Goal: Book appointment/travel/reservation

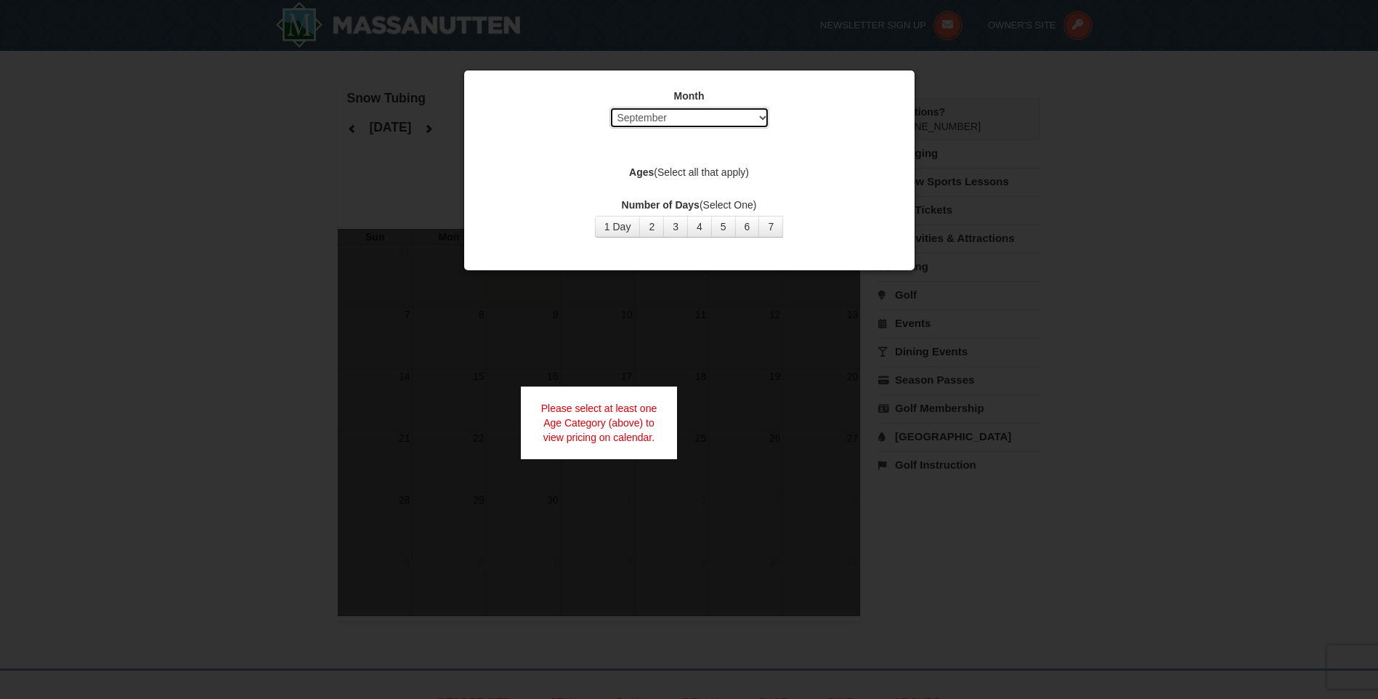
click at [633, 120] on select "Select September October November December January February March April May Jun…" at bounding box center [689, 118] width 160 height 22
select select "11"
click at [609, 107] on select "Select September October November December January February March April May Jun…" at bounding box center [689, 118] width 160 height 22
click at [625, 228] on button "1 Day" at bounding box center [618, 227] width 46 height 22
click at [616, 231] on button "1 Day" at bounding box center [618, 227] width 46 height 22
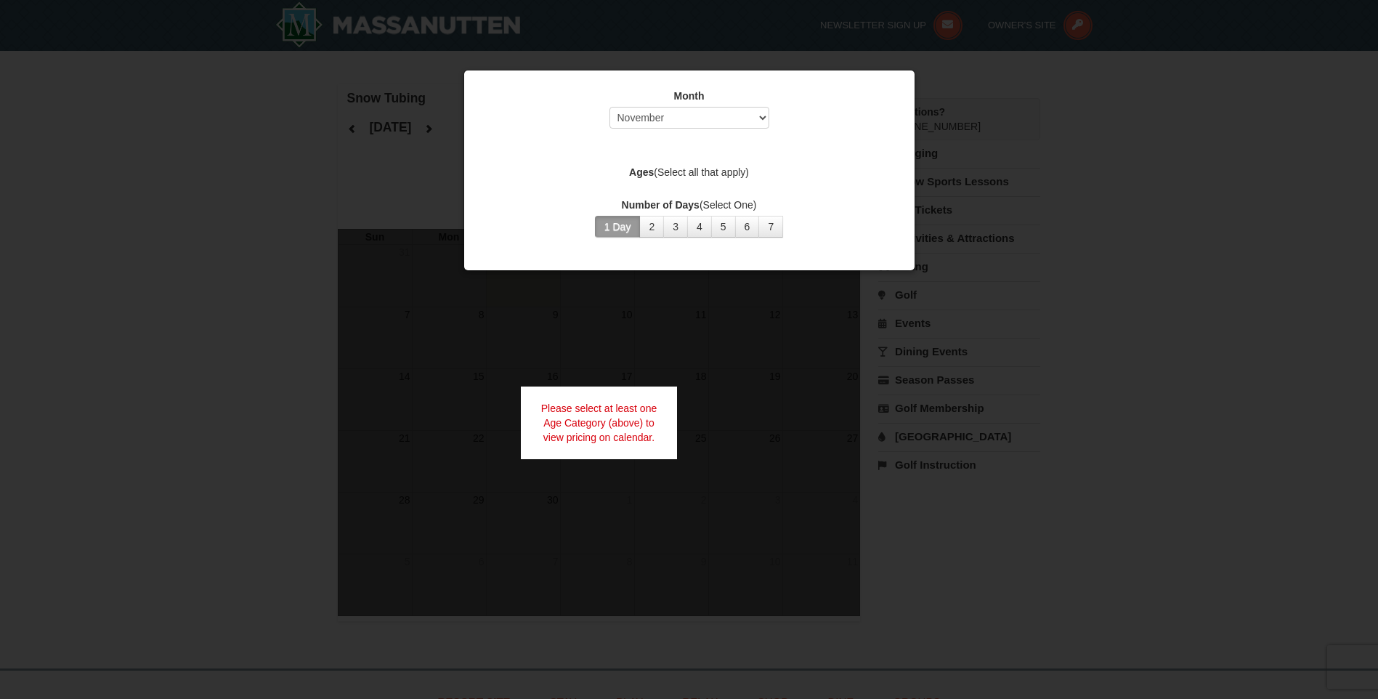
click at [615, 405] on div "Please select at least one Age Category (above) to view pricing on calendar." at bounding box center [599, 422] width 157 height 73
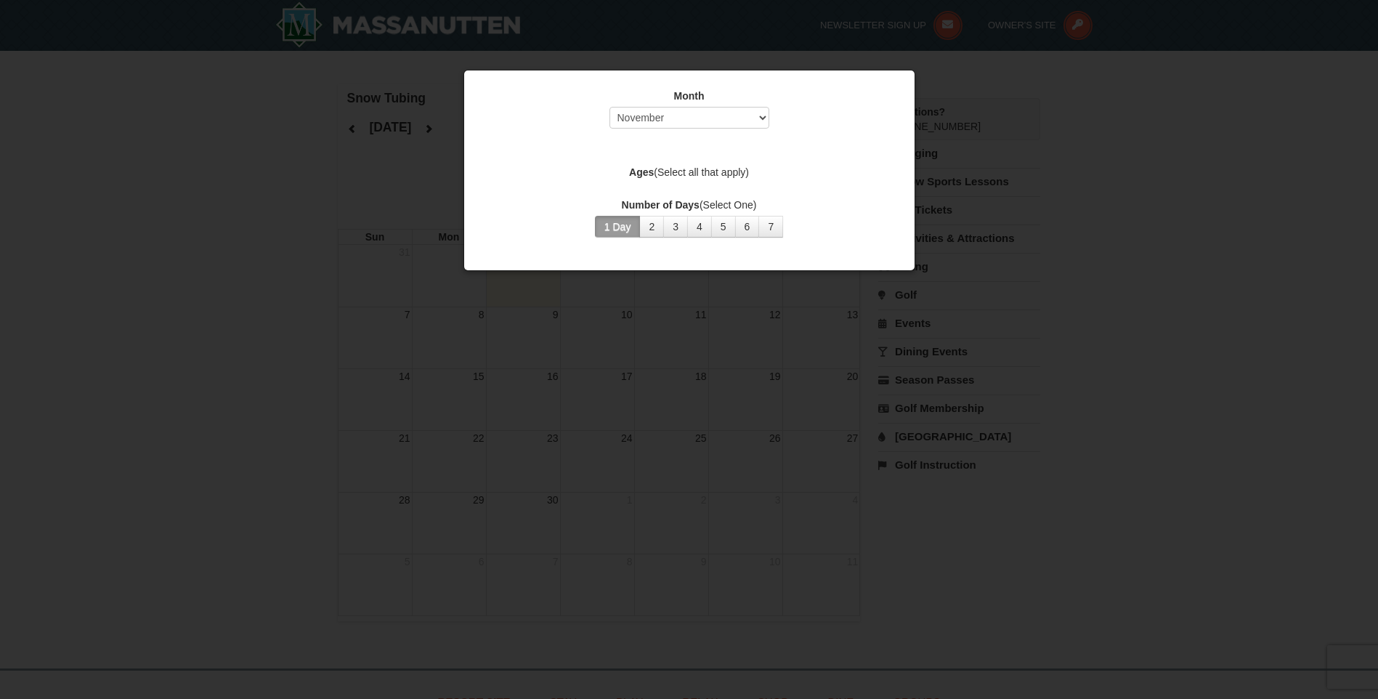
click at [608, 231] on button "1 Day" at bounding box center [618, 227] width 46 height 22
click at [696, 161] on div "Month Select September October November December January February March April M…" at bounding box center [689, 163] width 436 height 171
click at [695, 170] on label "Ages (Select all that apply)" at bounding box center [689, 172] width 414 height 15
drag, startPoint x: 694, startPoint y: 174, endPoint x: 702, endPoint y: 174, distance: 7.3
click at [700, 174] on label "Ages (Select all that apply)" at bounding box center [689, 172] width 414 height 15
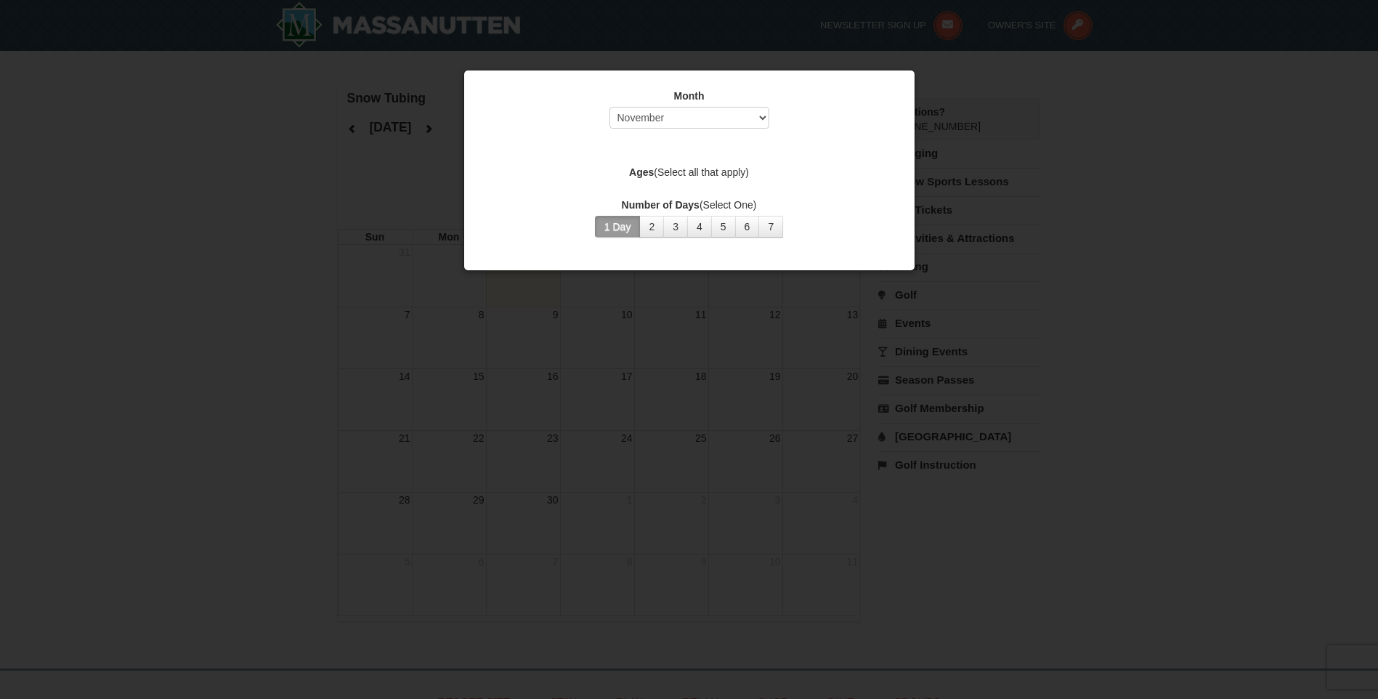
drag, startPoint x: 702, startPoint y: 174, endPoint x: 725, endPoint y: 171, distance: 23.5
click at [725, 171] on label "Ages (Select all that apply)" at bounding box center [689, 172] width 414 height 15
click at [741, 166] on label "Ages (Select all that apply)" at bounding box center [689, 172] width 414 height 15
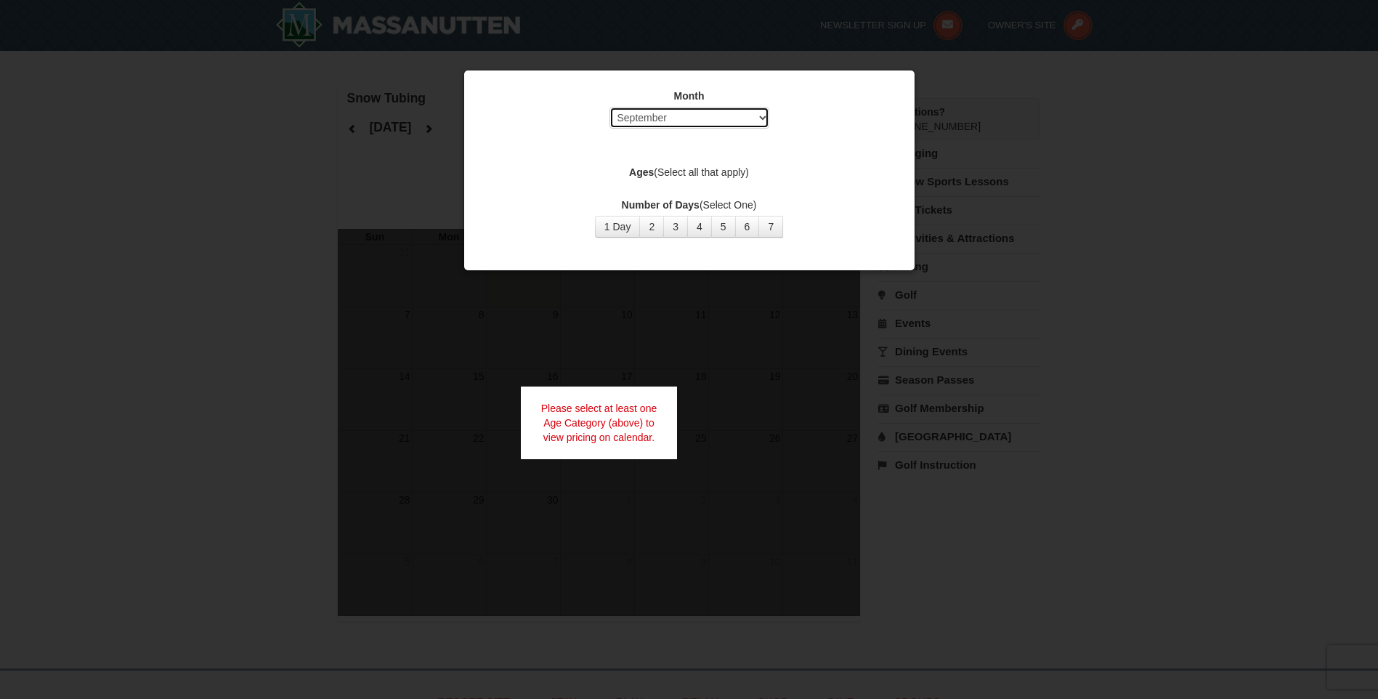
click at [694, 121] on select "Select September October November December January February March April May Jun…" at bounding box center [689, 118] width 160 height 22
select select "11"
click at [609, 107] on select "Select September October November December January February March April May Jun…" at bounding box center [689, 118] width 160 height 22
click at [654, 224] on button "2" at bounding box center [651, 227] width 25 height 22
click at [624, 415] on div "Please select at least one Age Category (above) to view pricing on calendar." at bounding box center [599, 422] width 157 height 73
